Goal: Understand process/instructions: Learn about a topic

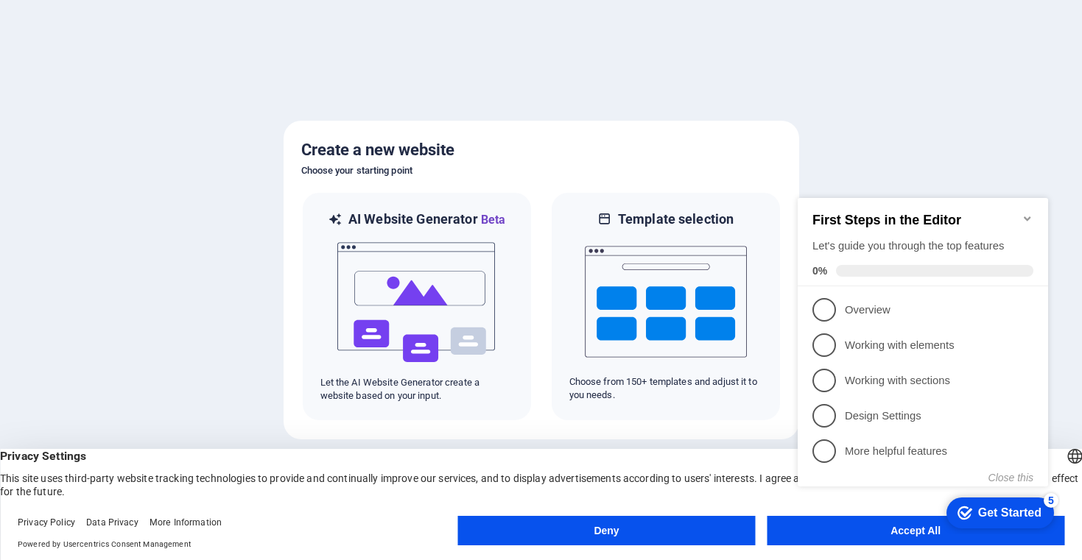
click div "checkmark Get Started 5 First Steps in the Editor Let's guide you through the t…"
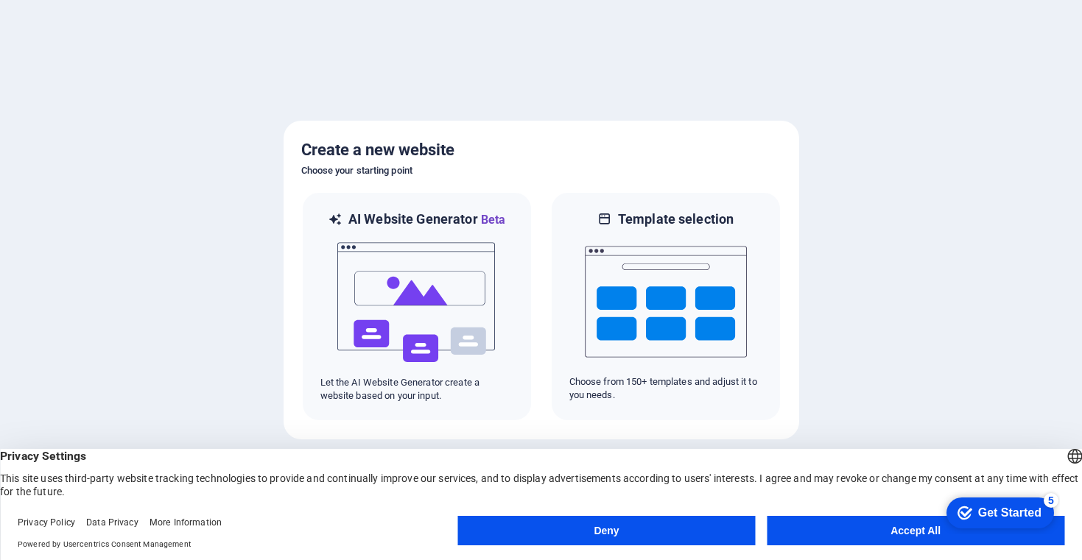
click at [912, 531] on button "Accept All" at bounding box center [916, 530] width 298 height 29
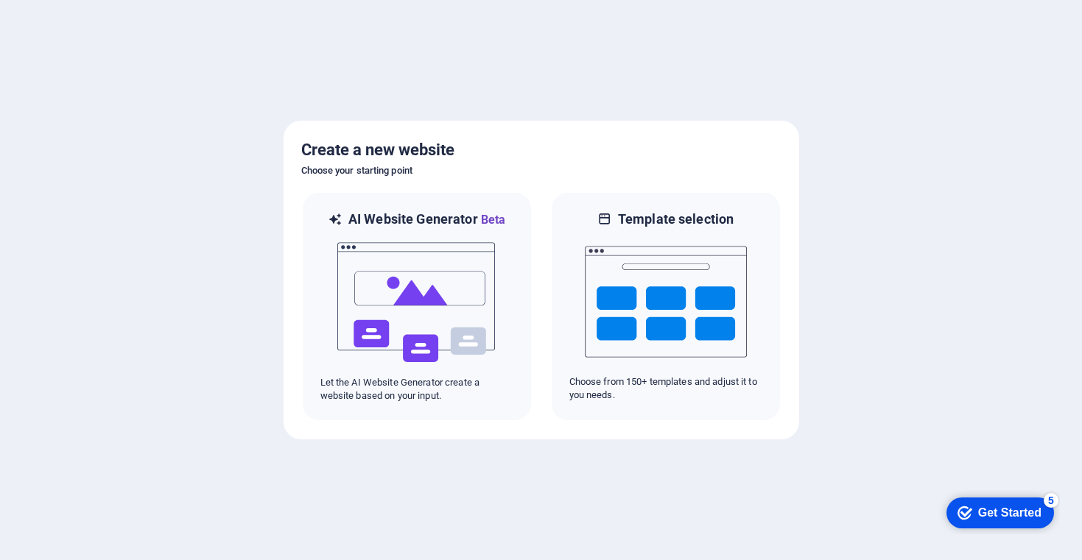
click at [993, 518] on div "Get Started" at bounding box center [1009, 513] width 63 height 13
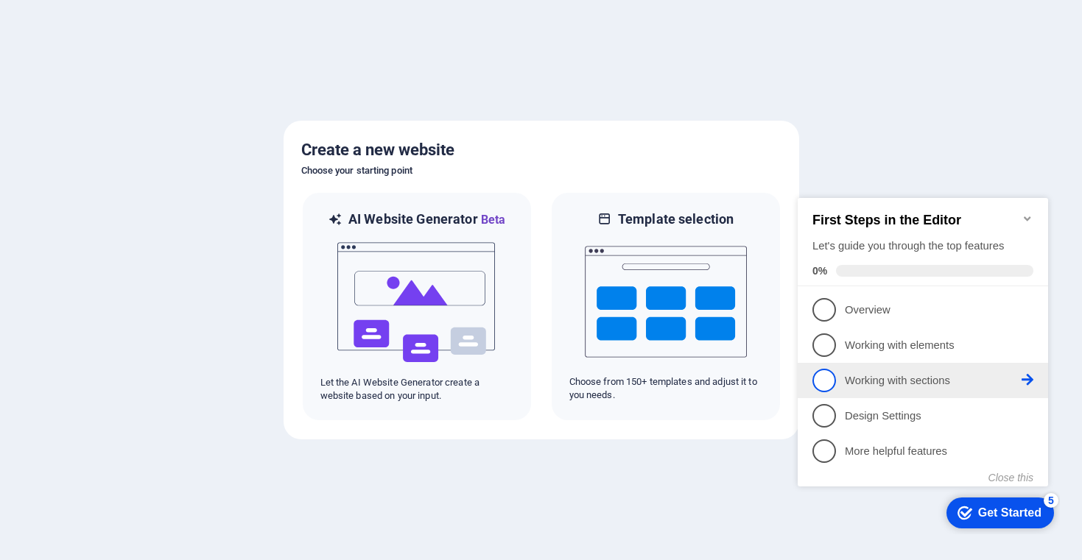
click at [901, 370] on link "3 Working with sections - incomplete" at bounding box center [922, 381] width 221 height 24
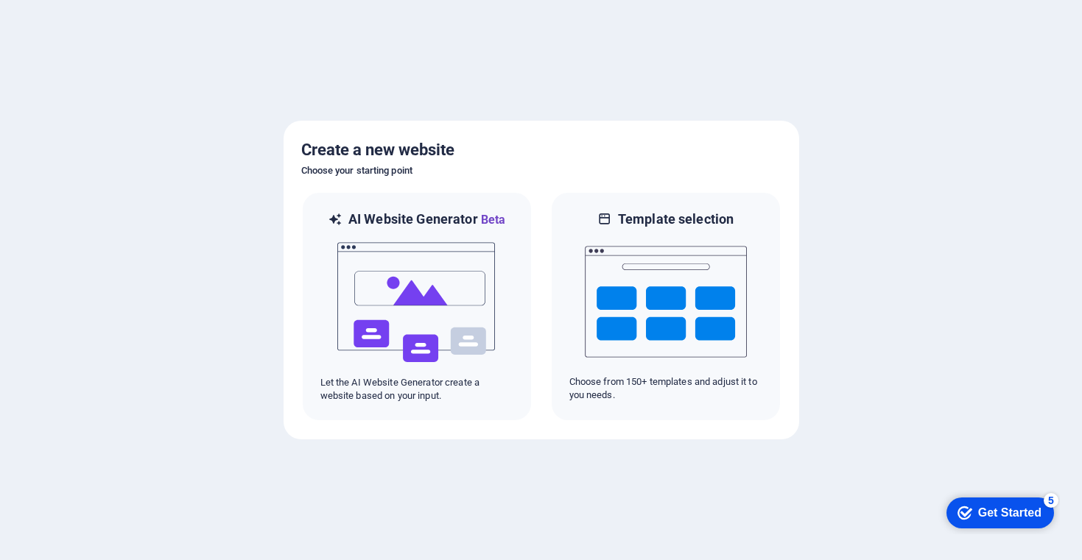
click at [988, 507] on div "Get Started" at bounding box center [1009, 513] width 63 height 13
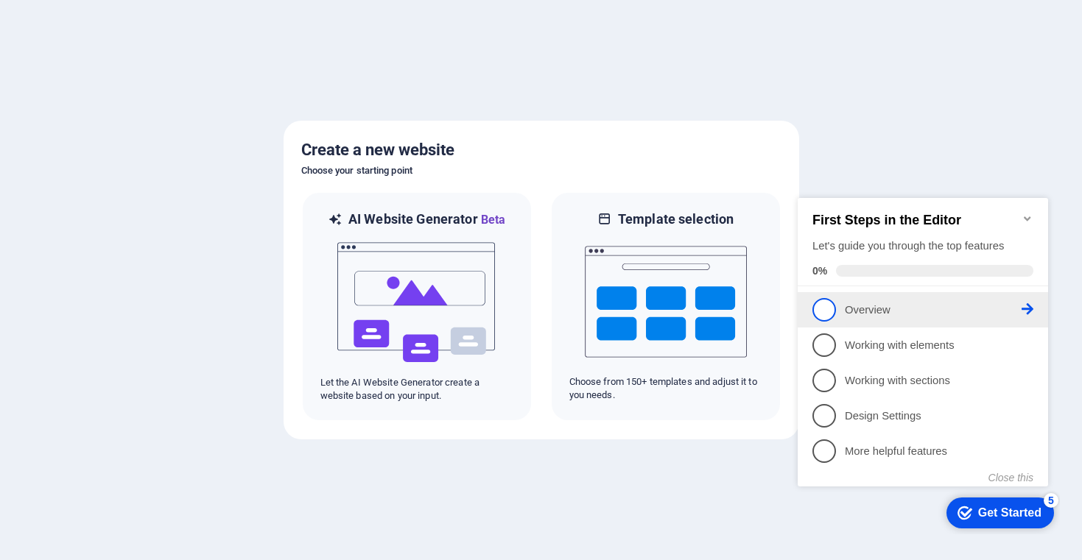
click at [822, 298] on span "1" at bounding box center [824, 310] width 24 height 24
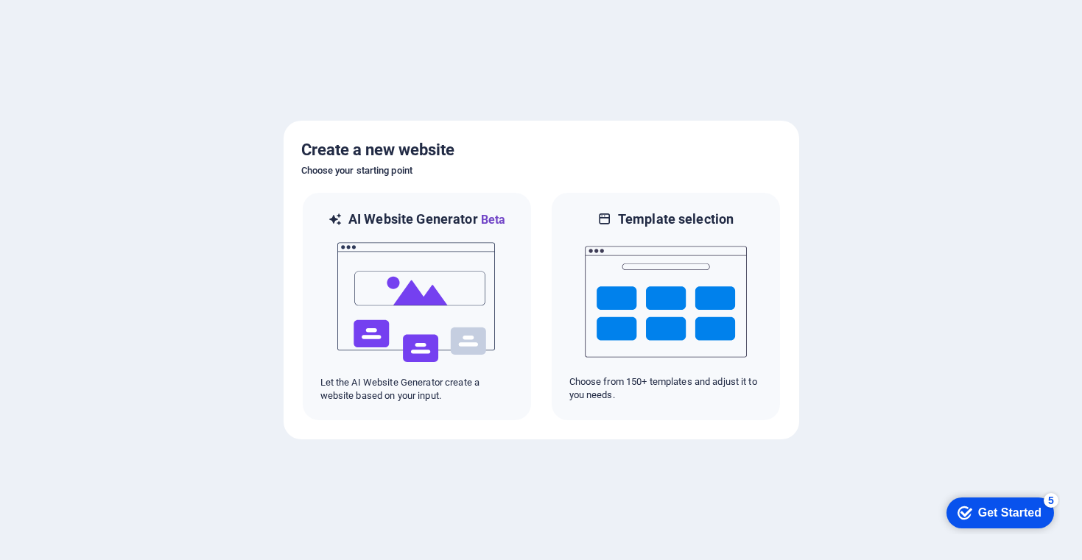
click at [965, 514] on icon "Get Started 5 items remaining, 0% complete" at bounding box center [964, 513] width 15 height 13
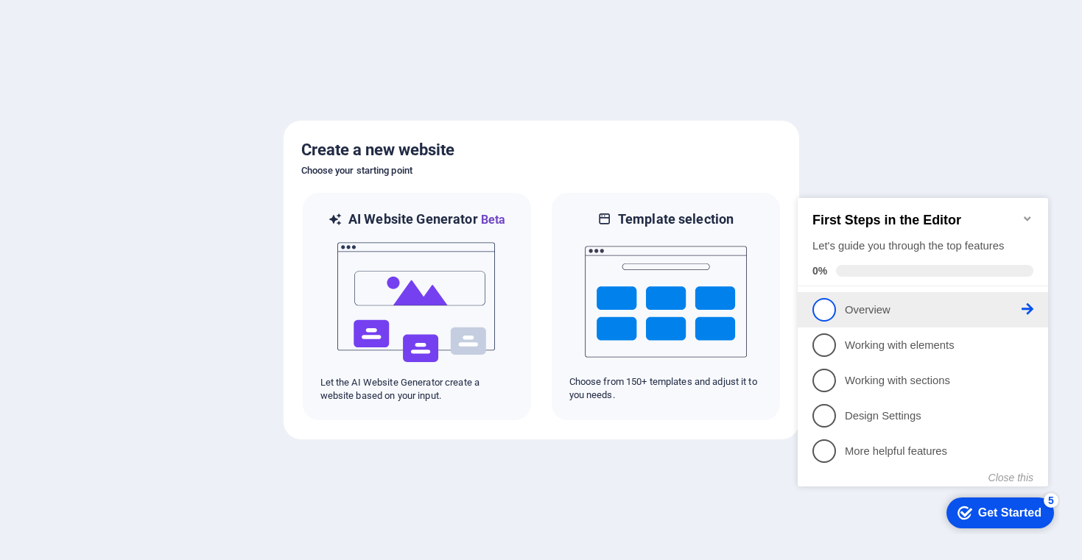
click at [828, 312] on span "1" at bounding box center [824, 310] width 24 height 24
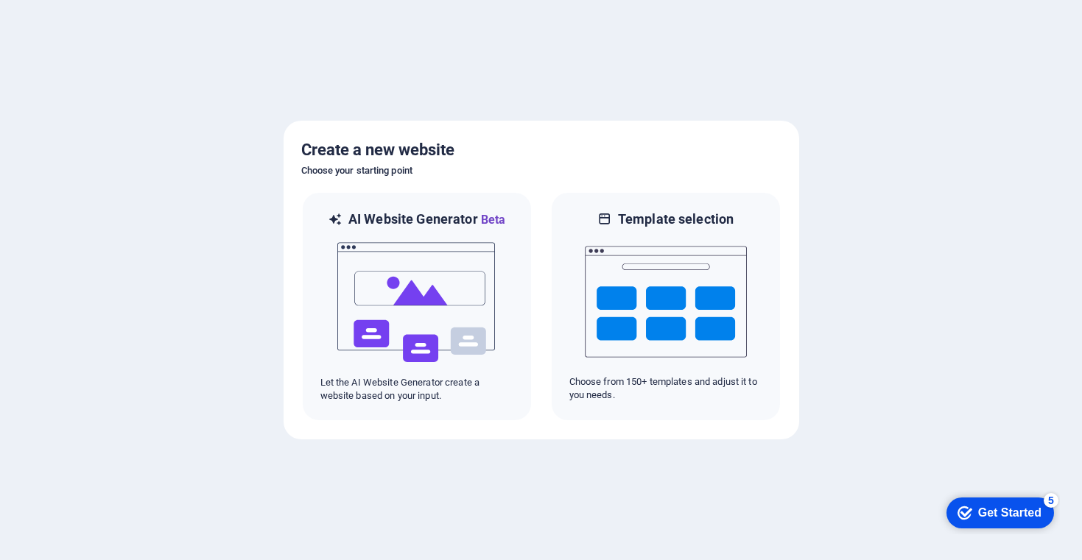
click at [1010, 513] on div "Get Started" at bounding box center [1009, 513] width 63 height 13
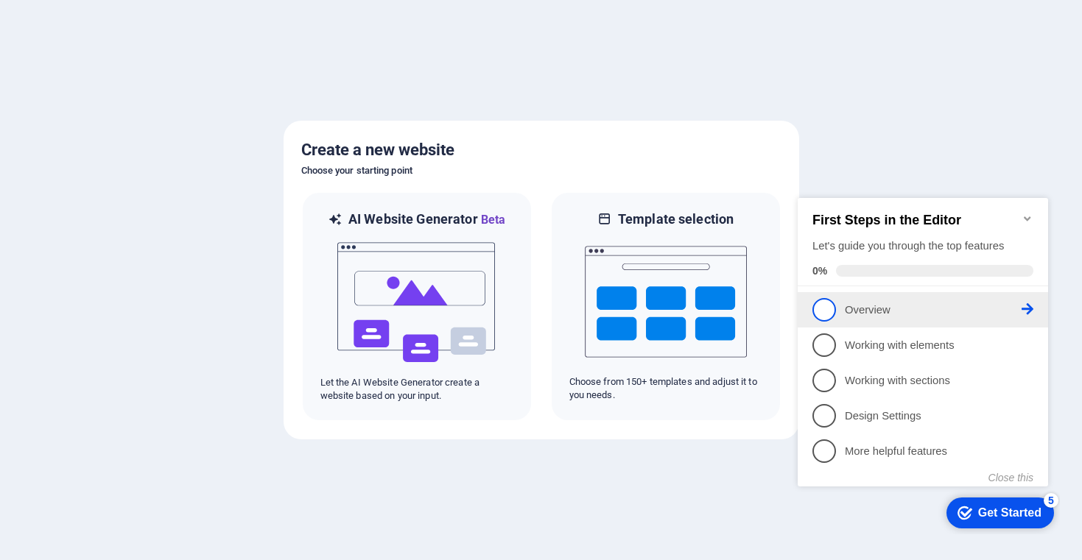
click at [1020, 309] on p "Overview - incomplete" at bounding box center [933, 310] width 177 height 15
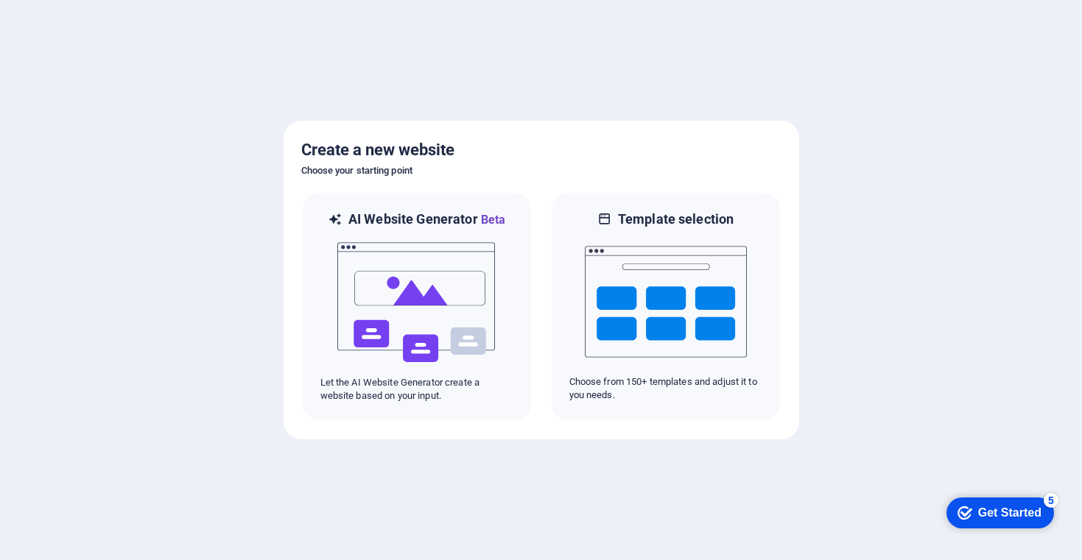
click at [1016, 513] on div "Get Started" at bounding box center [1009, 513] width 63 height 13
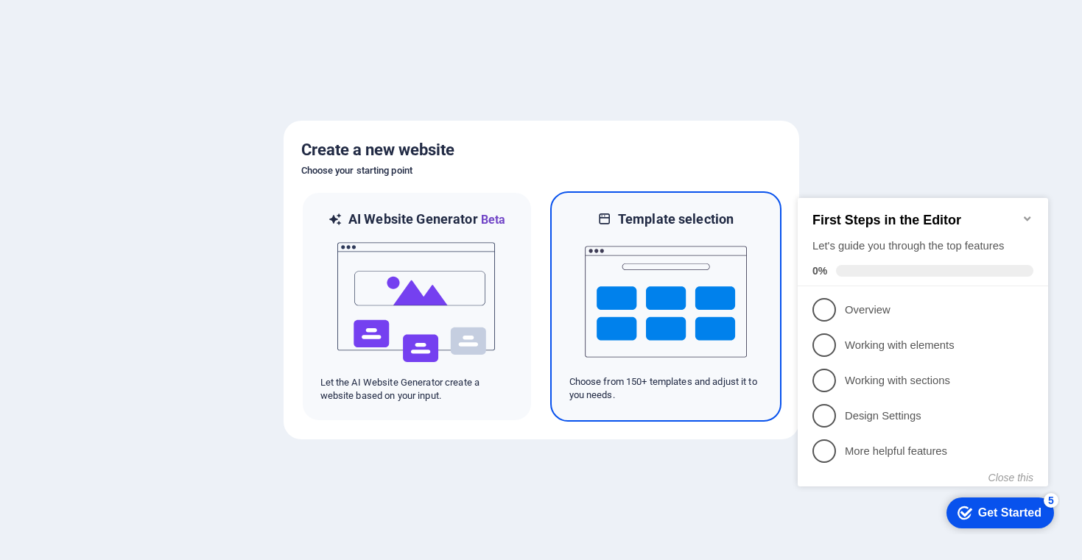
click at [699, 299] on img at bounding box center [666, 301] width 162 height 147
click at [609, 305] on img at bounding box center [666, 301] width 162 height 147
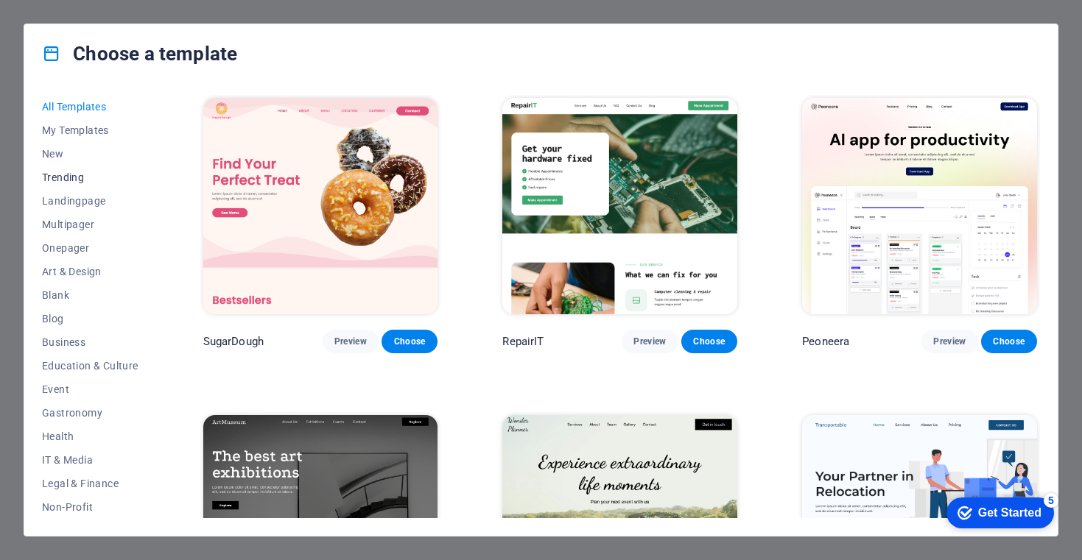
click at [89, 172] on span "Trending" at bounding box center [90, 178] width 96 height 12
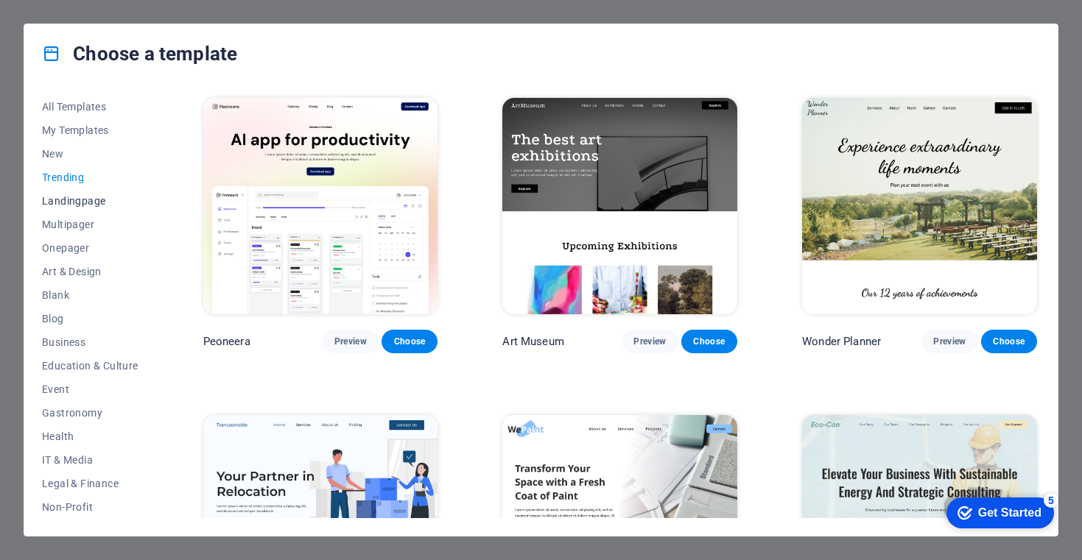
click at [78, 206] on span "Landingpage" at bounding box center [90, 201] width 96 height 12
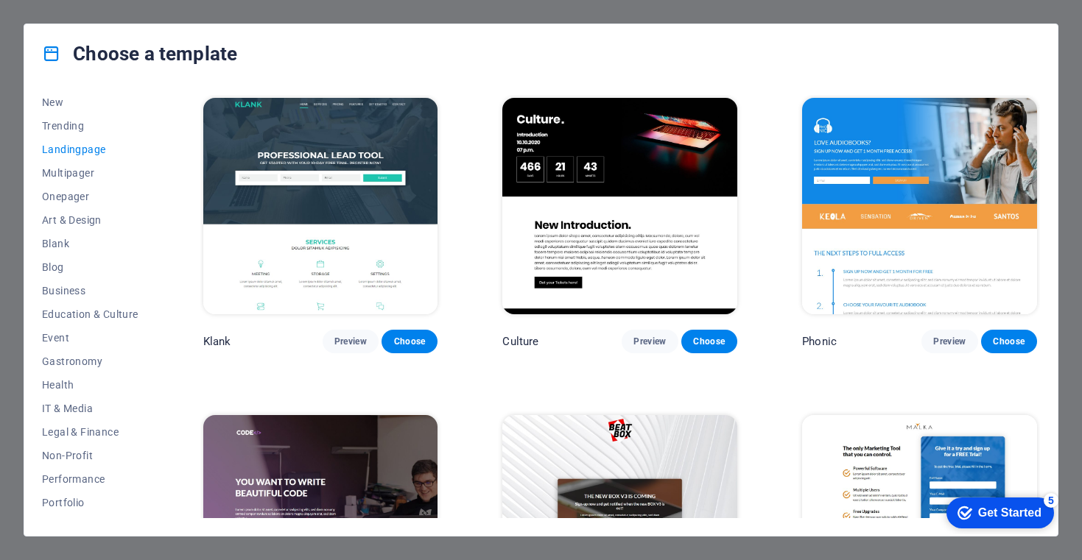
scroll to position [71, 0]
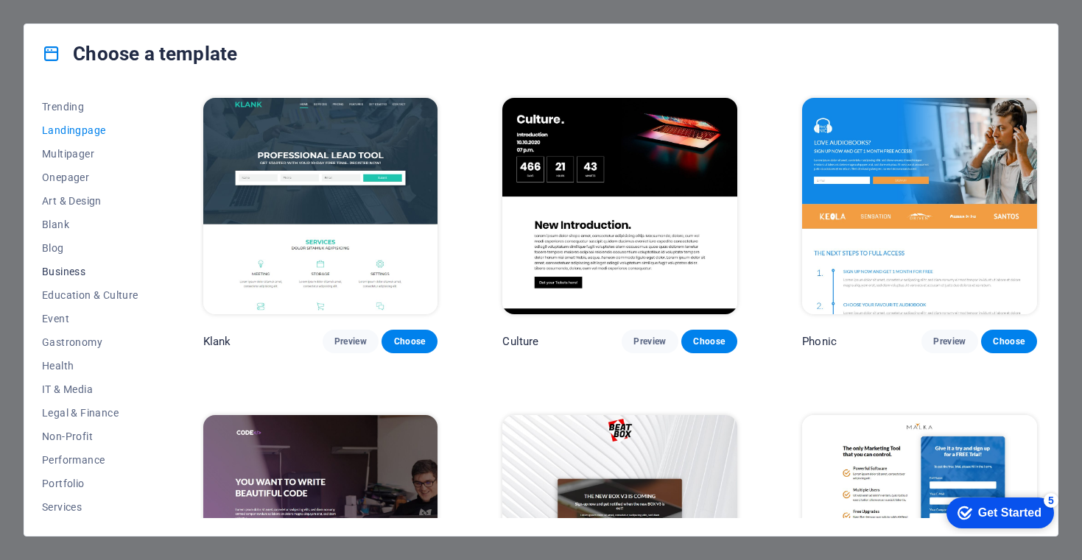
click at [63, 275] on span "Business" at bounding box center [90, 272] width 96 height 12
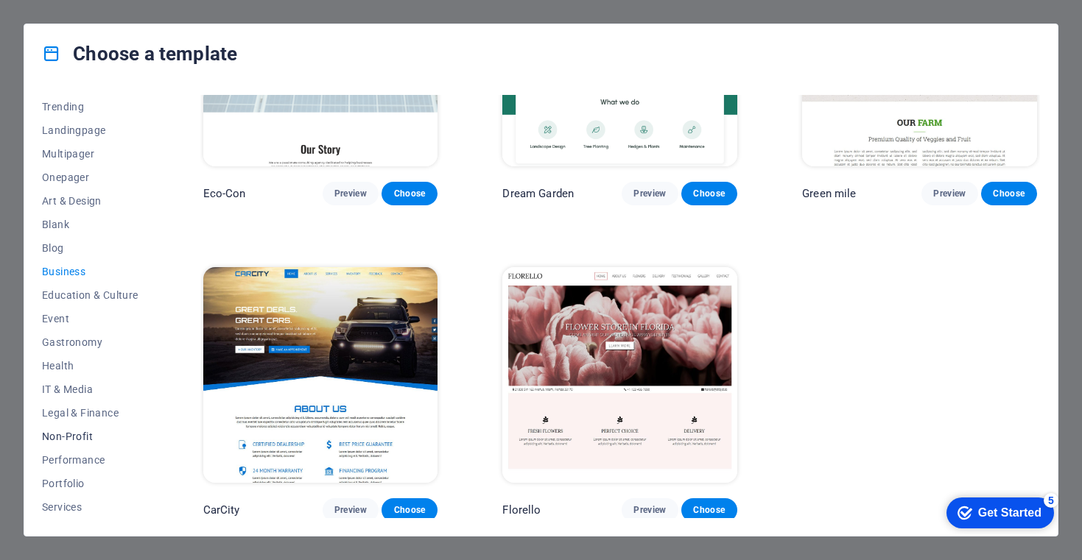
scroll to position [0, 0]
click at [95, 109] on span "All Templates" at bounding box center [90, 107] width 96 height 12
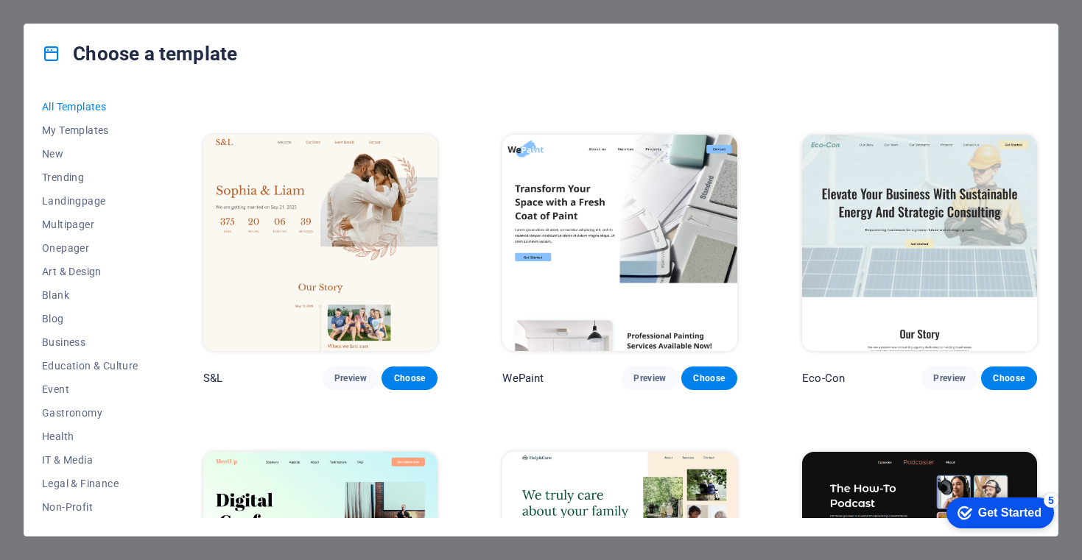
scroll to position [591, 0]
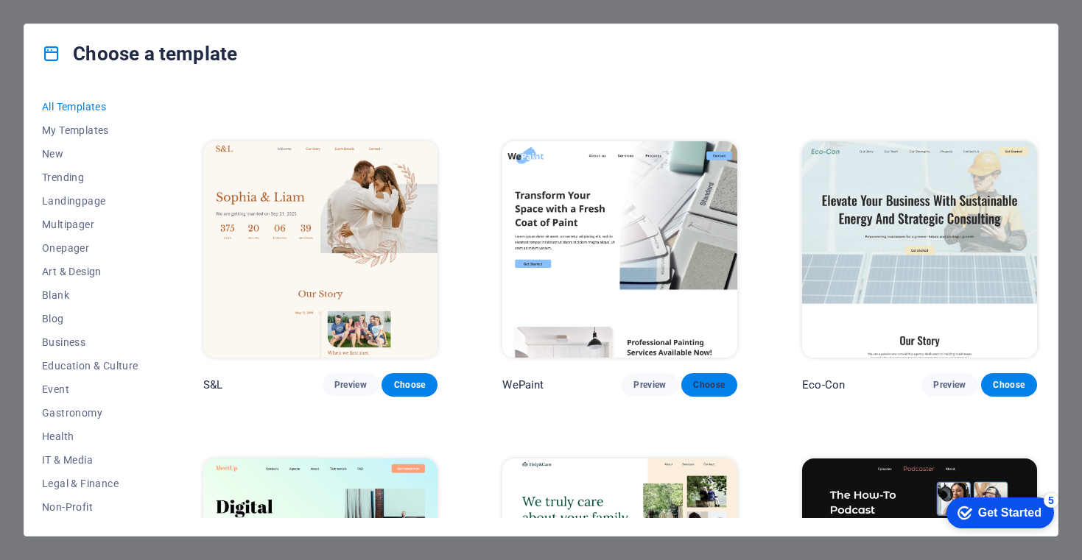
click at [717, 381] on span "Choose" at bounding box center [709, 385] width 32 height 12
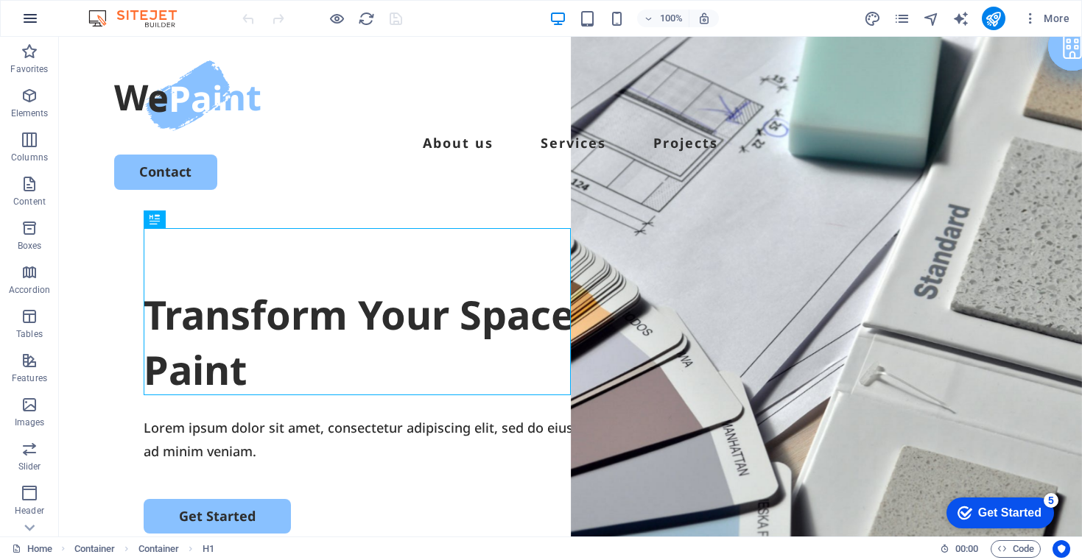
click at [32, 24] on icon "button" at bounding box center [30, 19] width 18 height 18
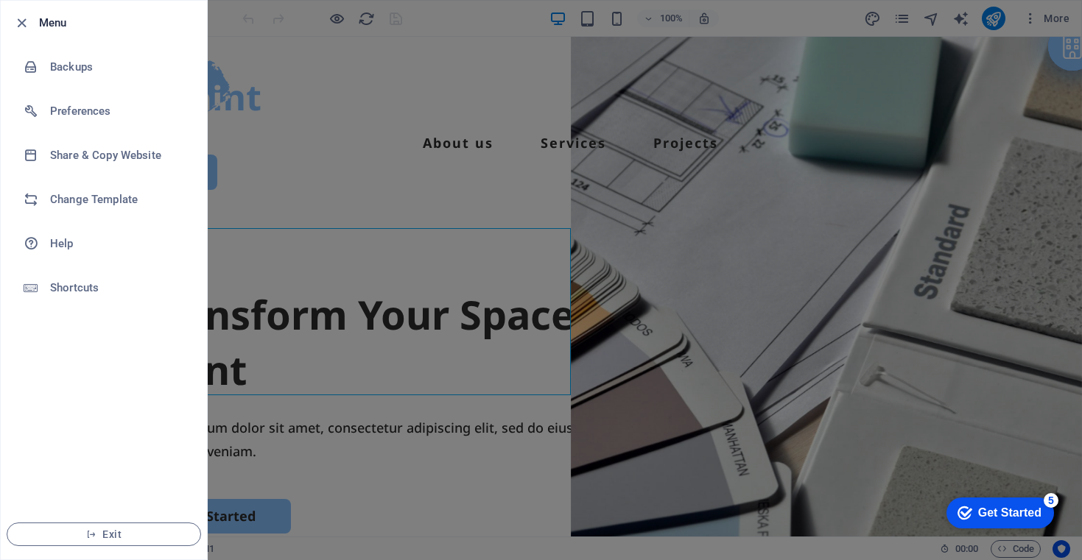
click at [311, 105] on div at bounding box center [541, 280] width 1082 height 560
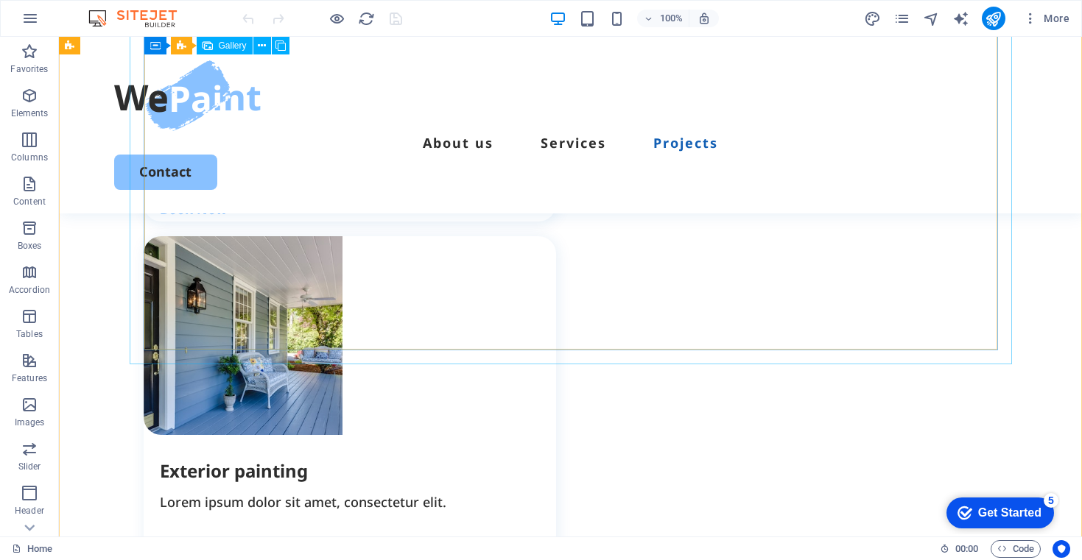
scroll to position [1640, 0]
